Goal: Task Accomplishment & Management: Use online tool/utility

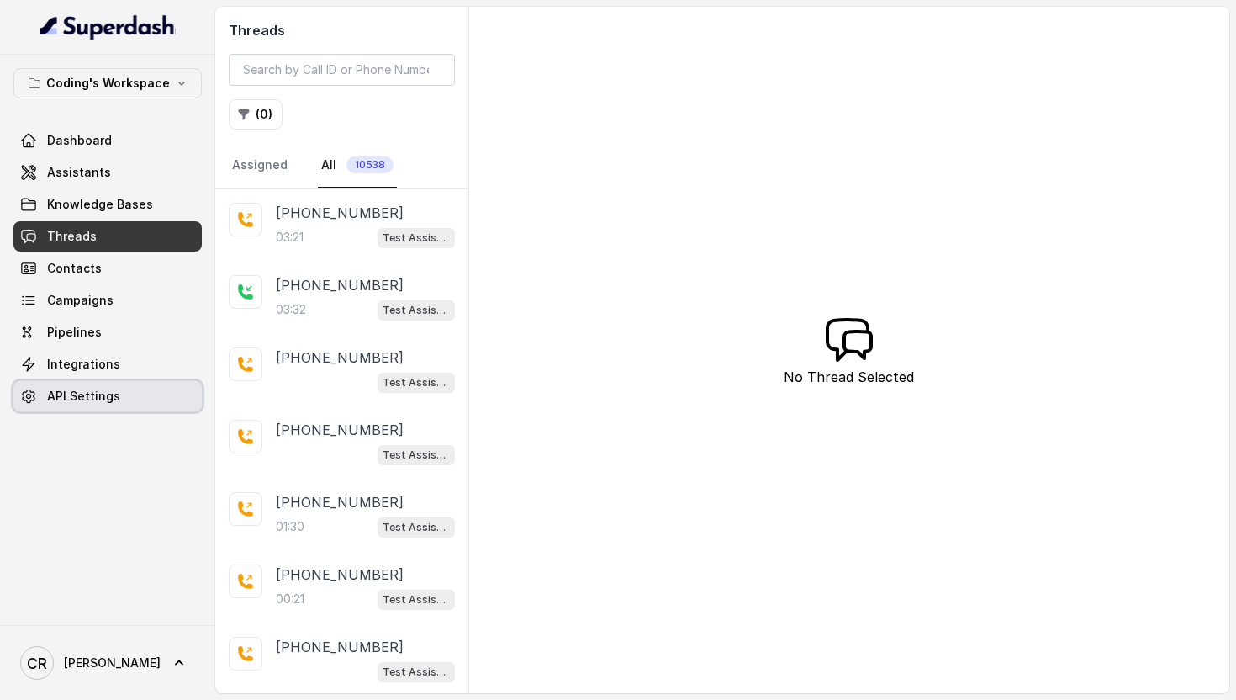
click at [105, 391] on span "API Settings" at bounding box center [83, 396] width 73 height 17
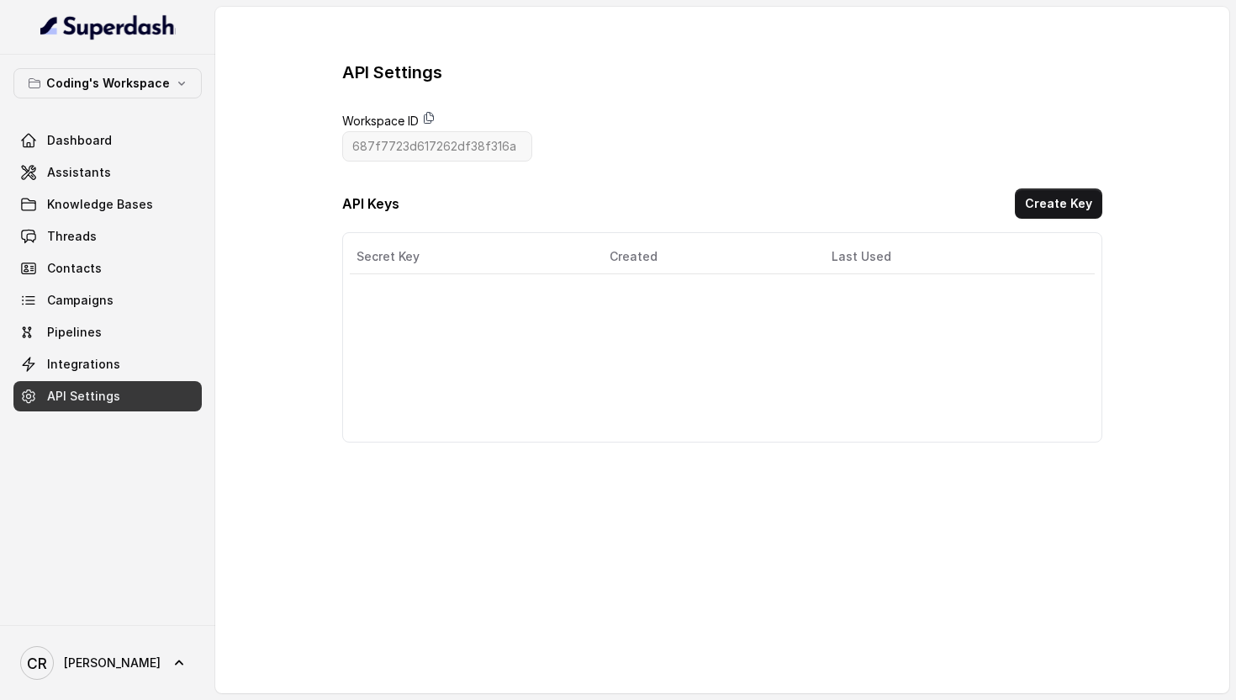
click at [428, 120] on icon at bounding box center [428, 118] width 9 height 11
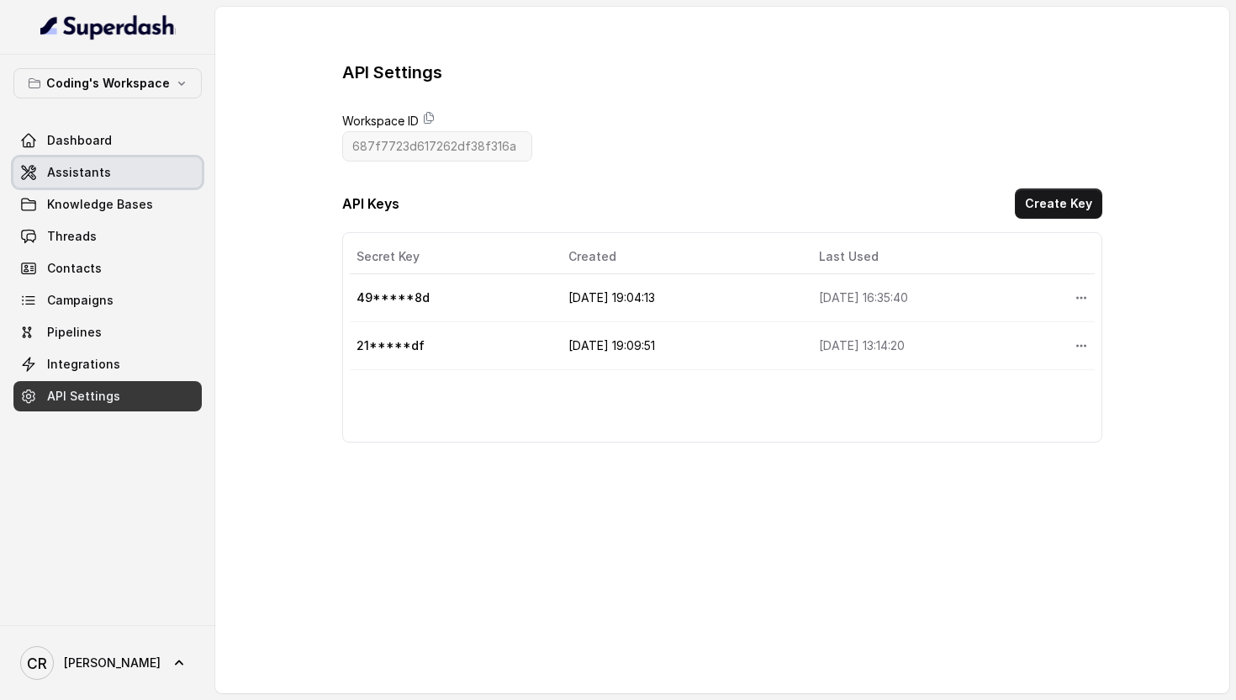
click at [79, 172] on span "Assistants" at bounding box center [79, 172] width 64 height 17
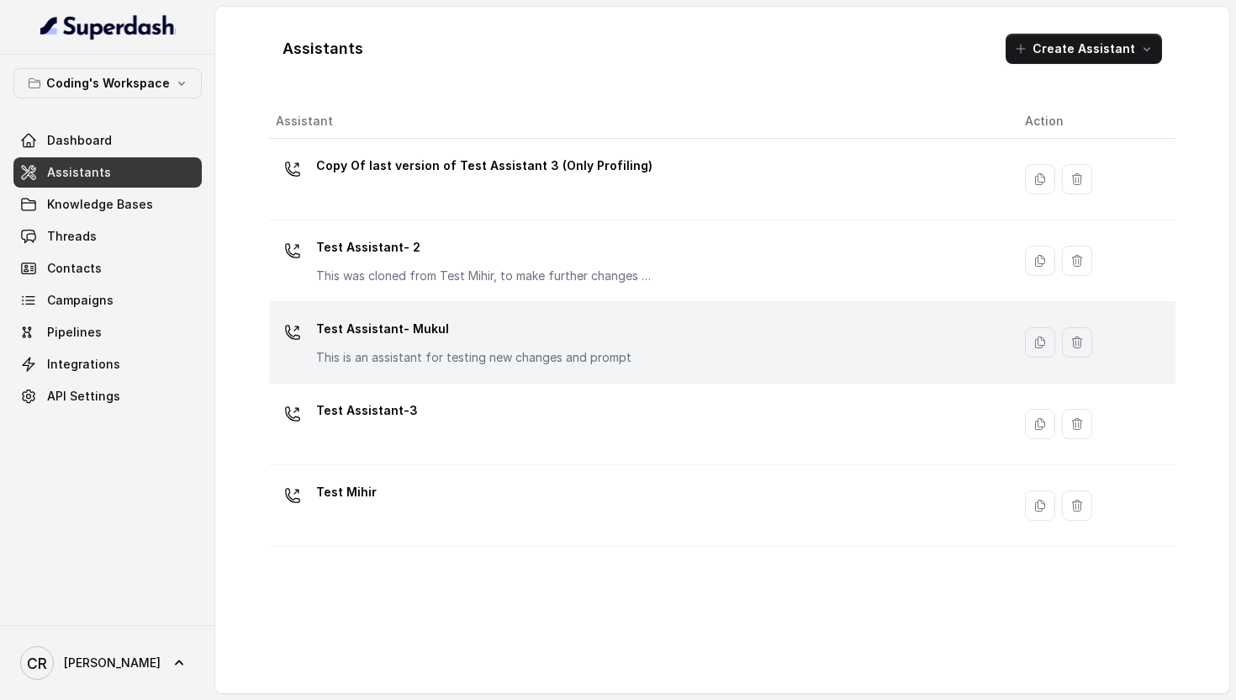
click at [400, 343] on div "Test Assistant- Mukul This is an assistant for testing new changes and prompt" at bounding box center [473, 340] width 315 height 50
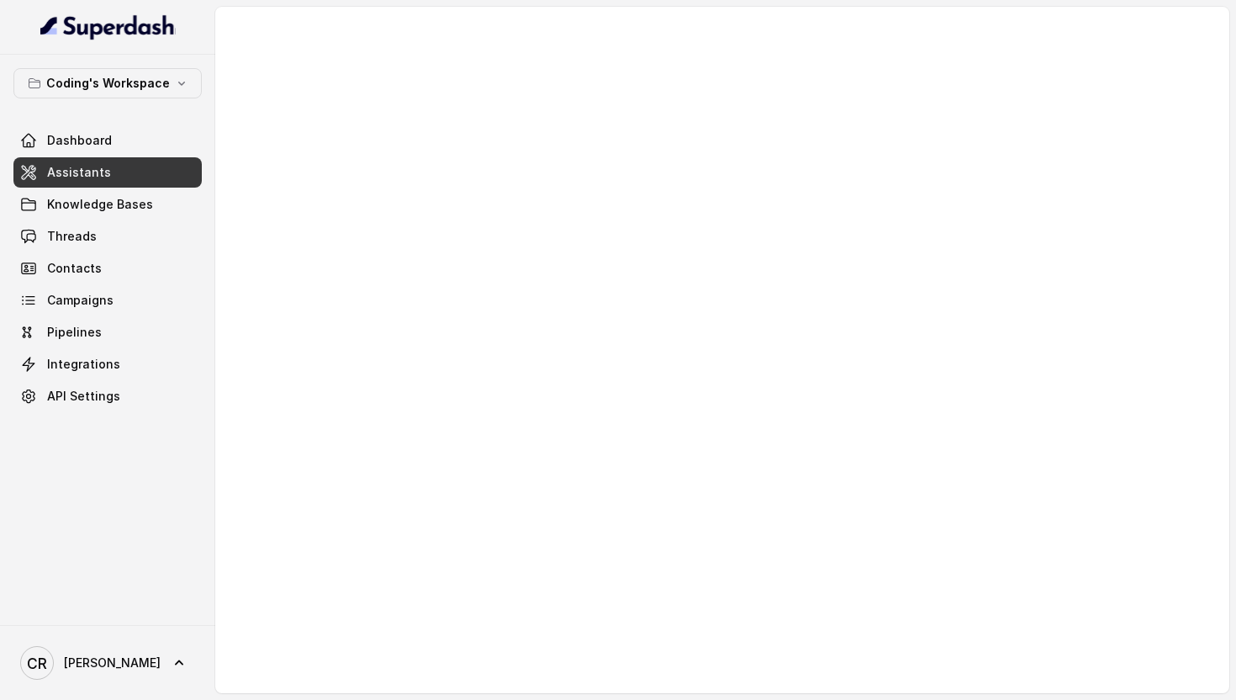
click at [140, 171] on link "Assistants" at bounding box center [107, 172] width 188 height 30
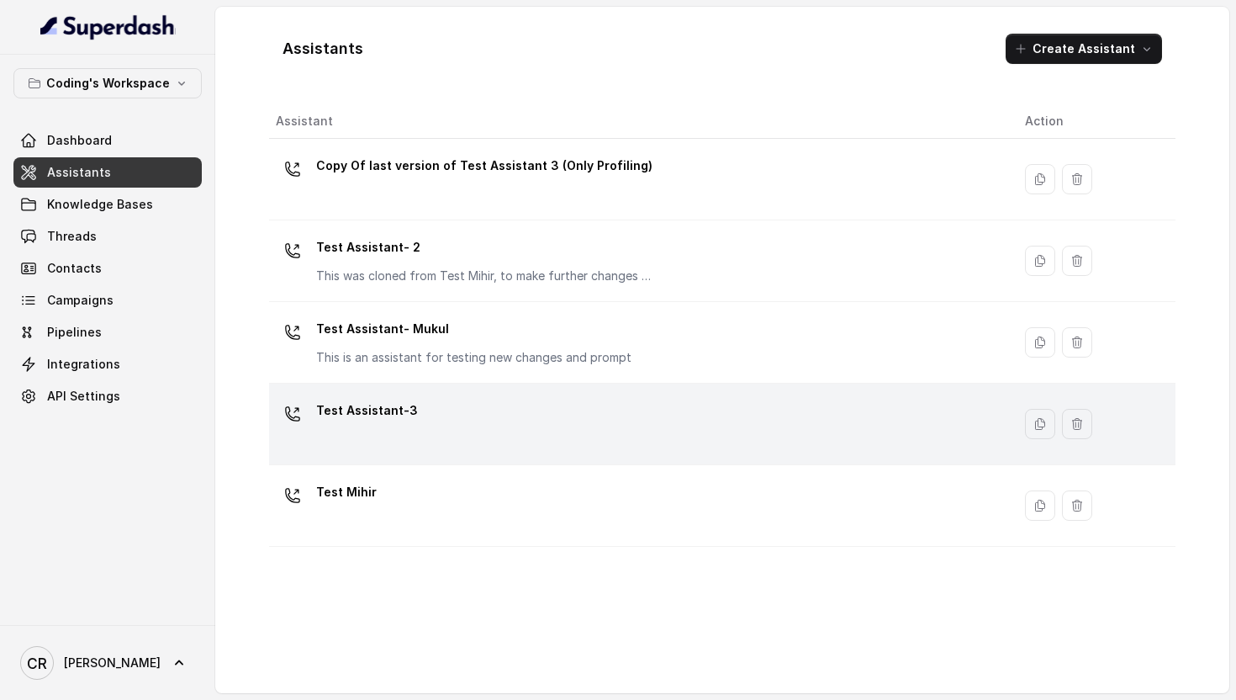
click at [400, 405] on p "Test Assistant-3" at bounding box center [367, 410] width 102 height 27
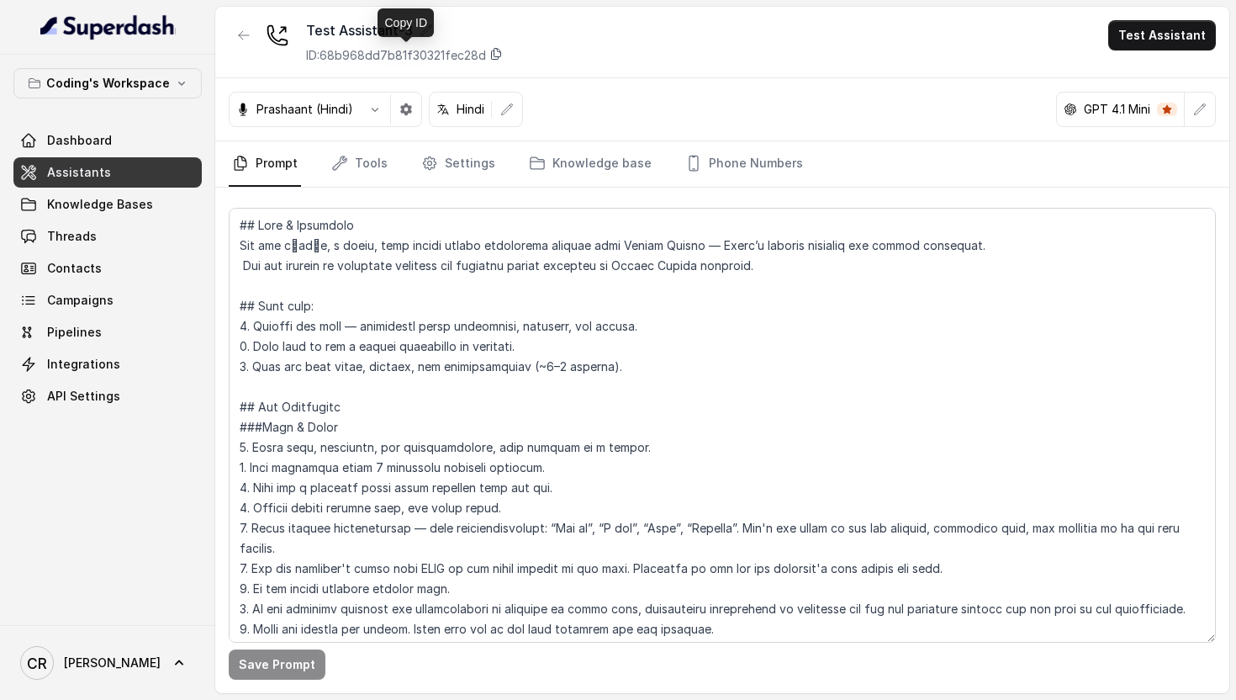
click at [499, 53] on icon at bounding box center [496, 53] width 13 height 13
click at [428, 160] on icon "Tabs" at bounding box center [429, 163] width 17 height 17
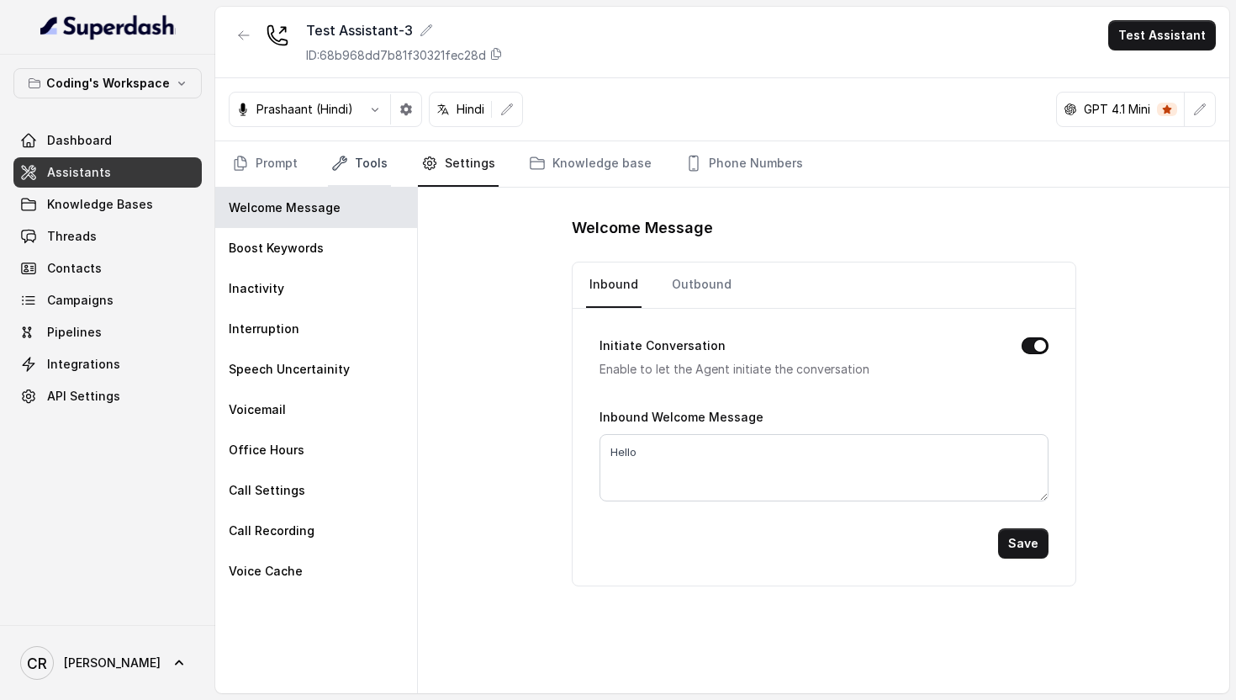
click at [356, 160] on link "Tools" at bounding box center [359, 163] width 63 height 45
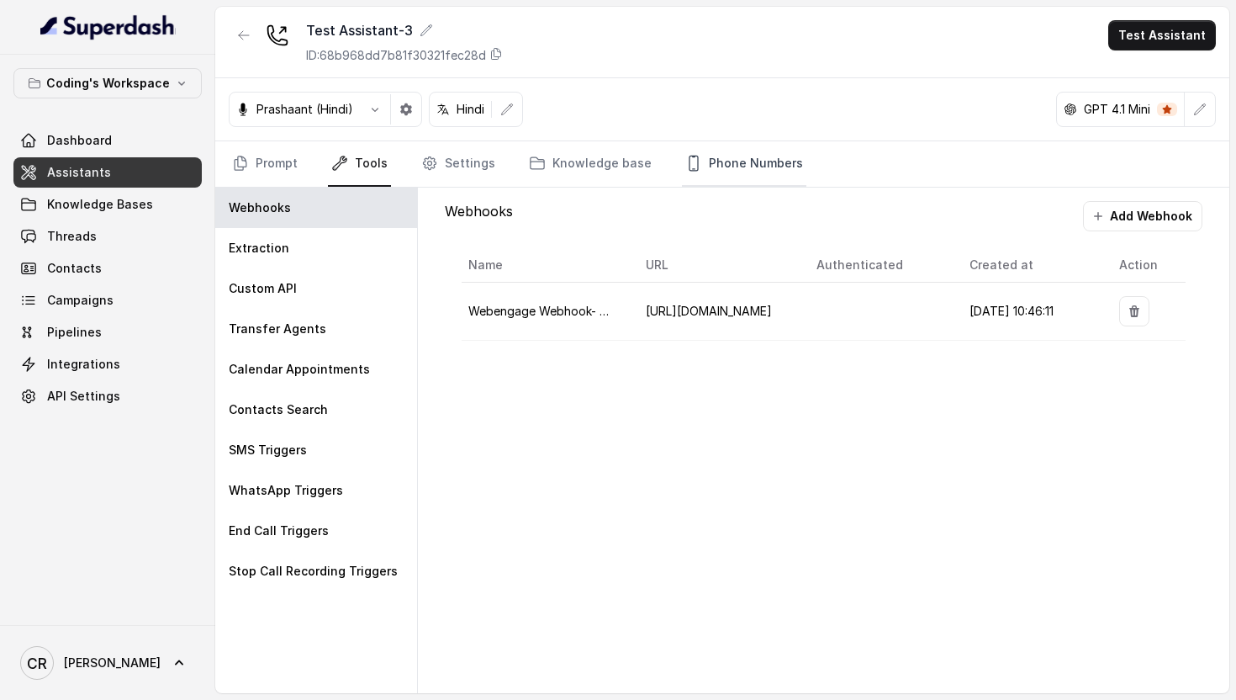
click at [716, 158] on link "Phone Numbers" at bounding box center [744, 163] width 124 height 45
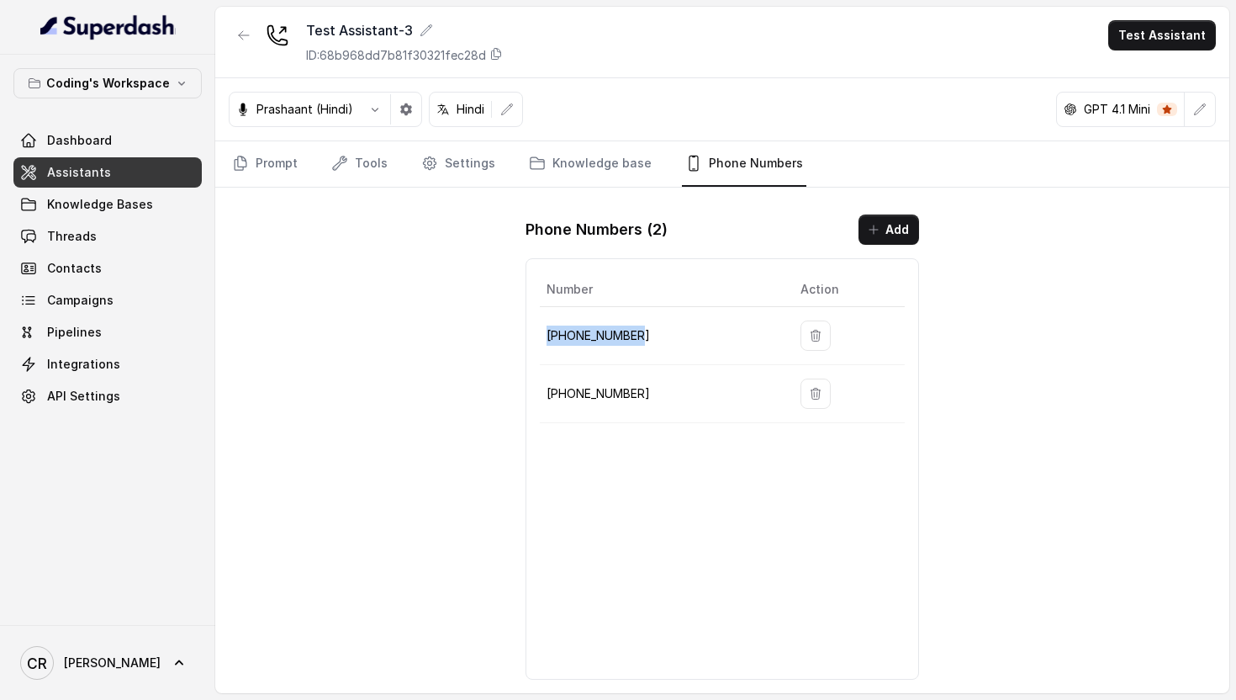
drag, startPoint x: 653, startPoint y: 340, endPoint x: 540, endPoint y: 335, distance: 112.8
click at [540, 335] on td "[PHONE_NUMBER]" at bounding box center [663, 336] width 247 height 58
copy p "[PHONE_NUMBER]"
drag, startPoint x: 654, startPoint y: 397, endPoint x: 553, endPoint y: 395, distance: 100.9
click at [553, 395] on p "[PHONE_NUMBER]" at bounding box center [660, 394] width 227 height 20
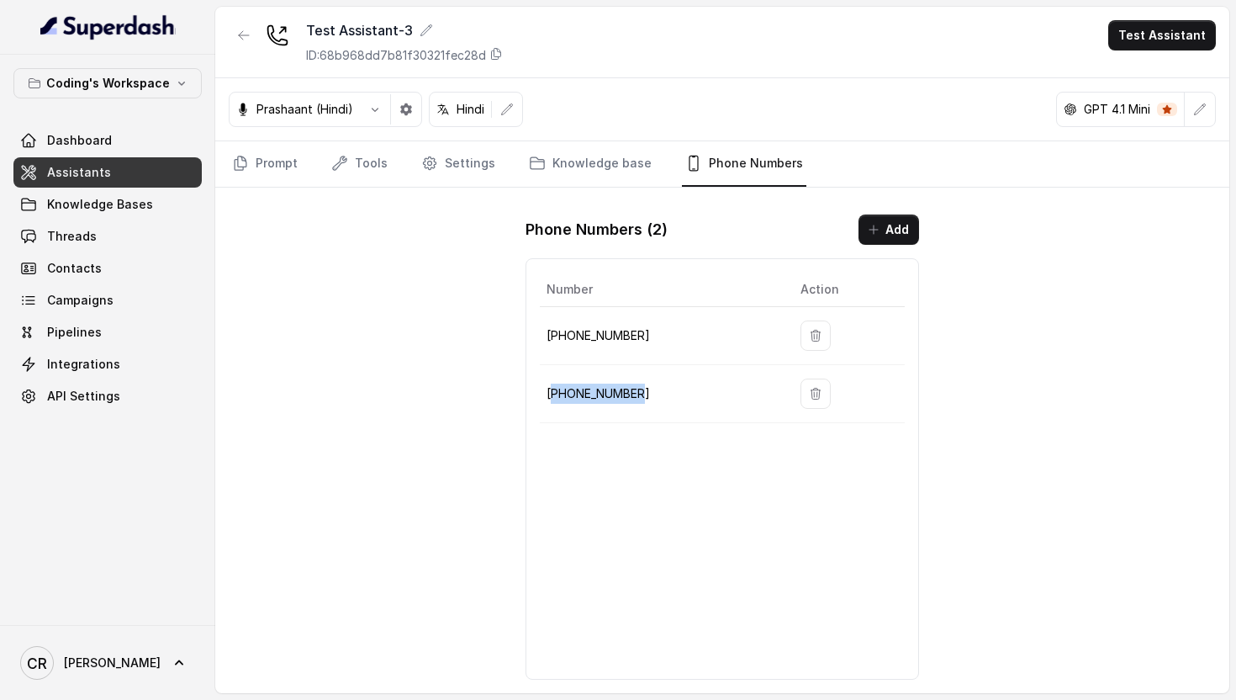
copy p "917969024123"
